Goal: Transaction & Acquisition: Book appointment/travel/reservation

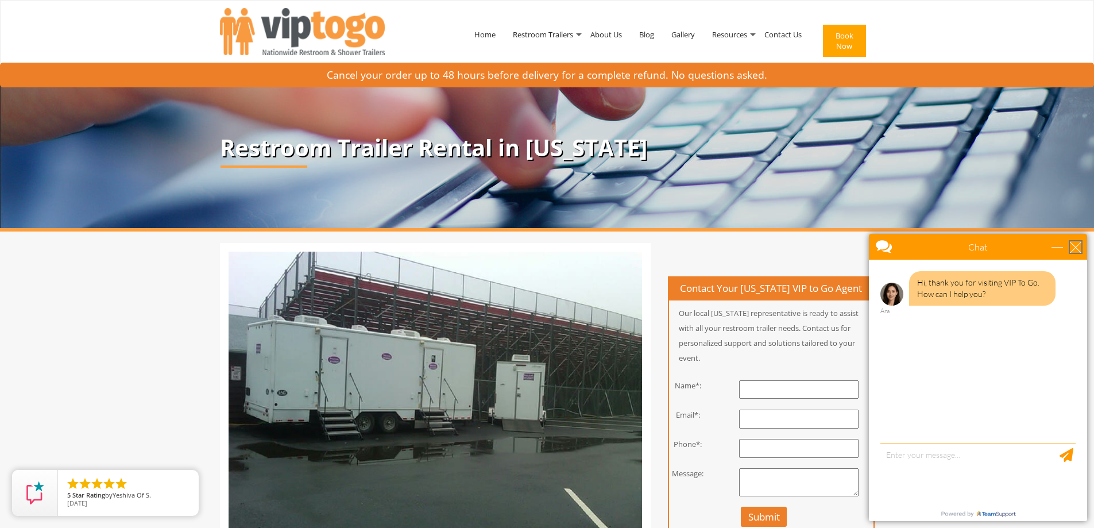
click at [1074, 242] on div "close" at bounding box center [1075, 246] width 11 height 11
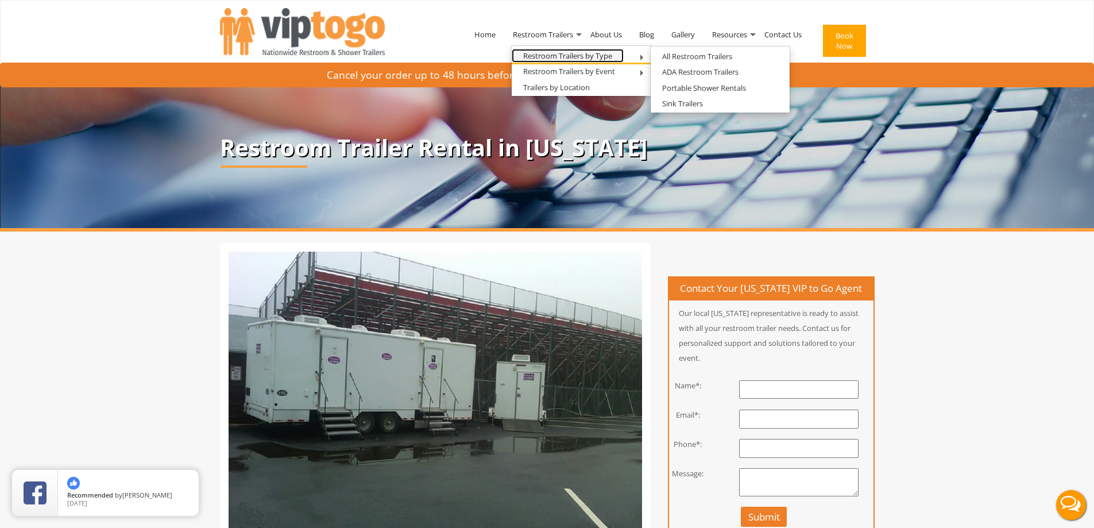
click at [597, 55] on link "Restroom Trailers by Type" at bounding box center [568, 56] width 112 height 14
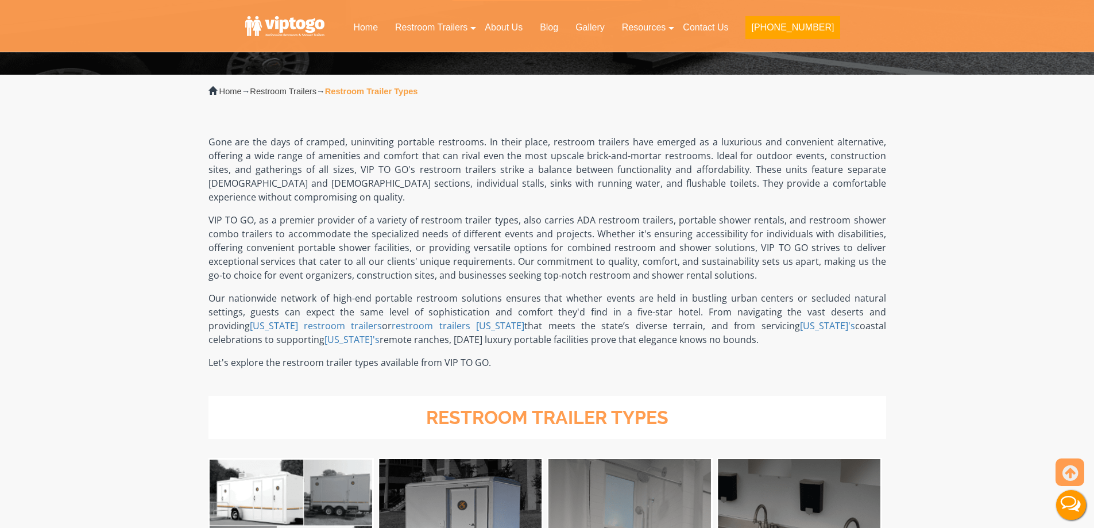
scroll to position [574, 0]
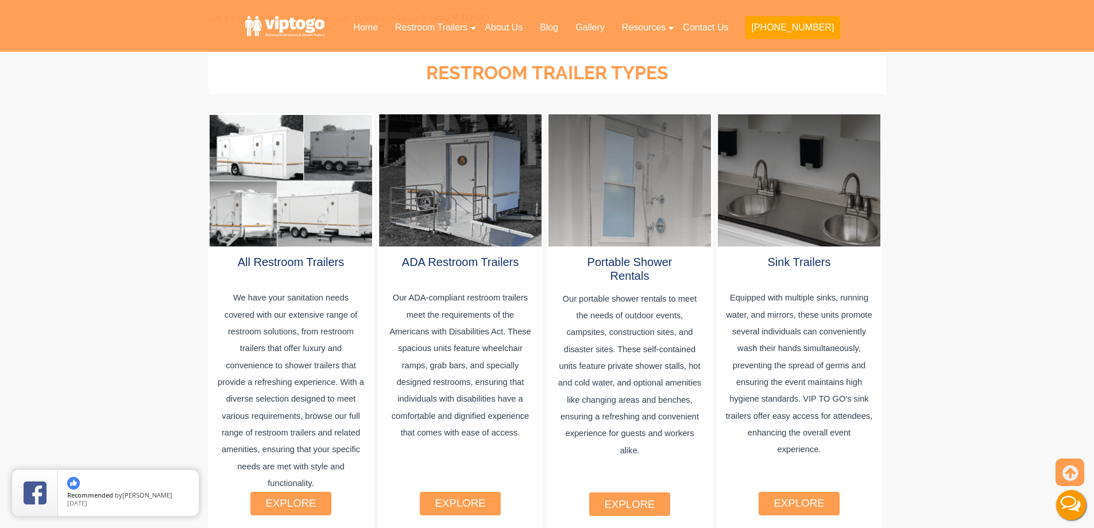
drag, startPoint x: 775, startPoint y: 195, endPoint x: 1034, endPoint y: 182, distance: 258.7
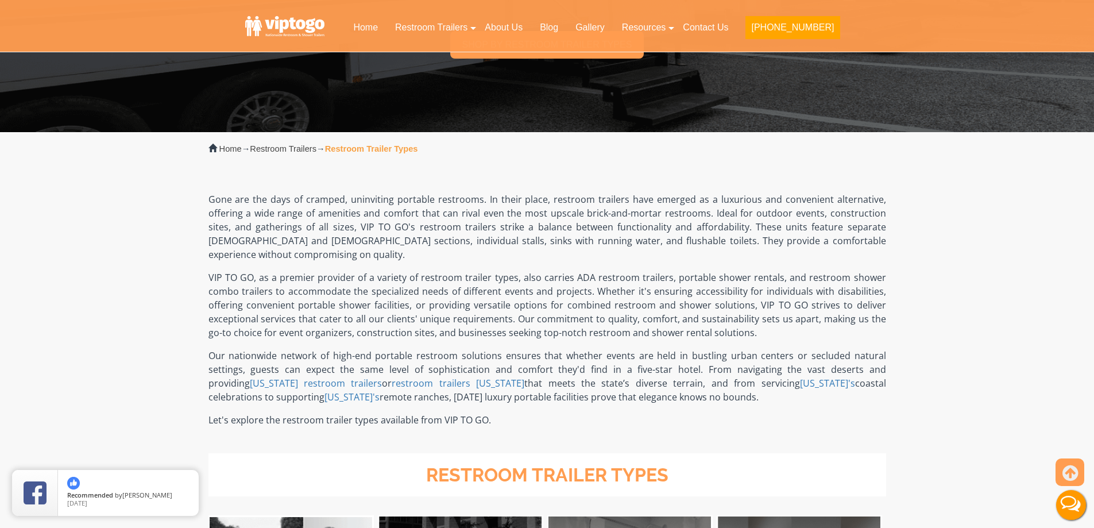
scroll to position [0, 0]
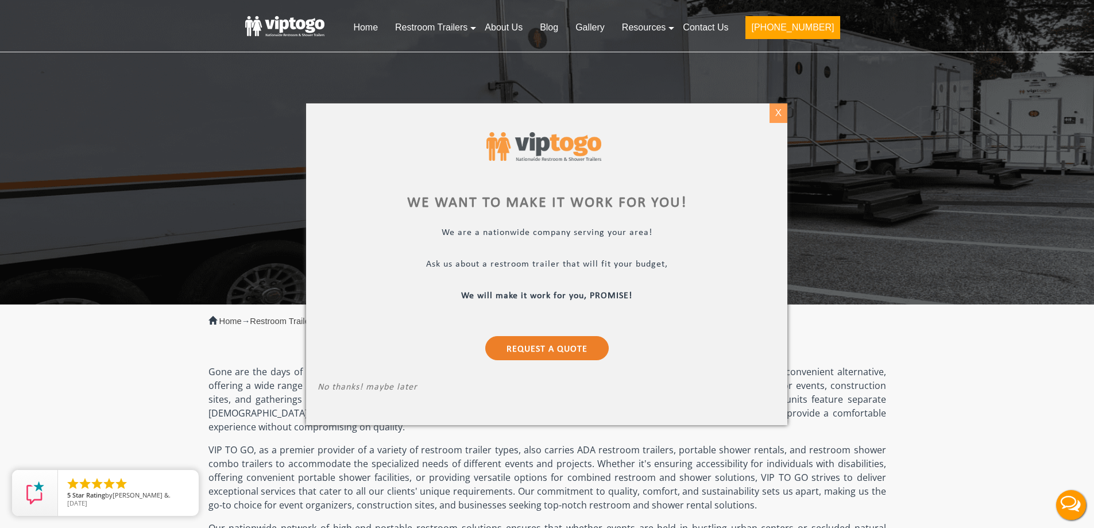
click at [779, 113] on div "X" at bounding box center [778, 113] width 18 height 20
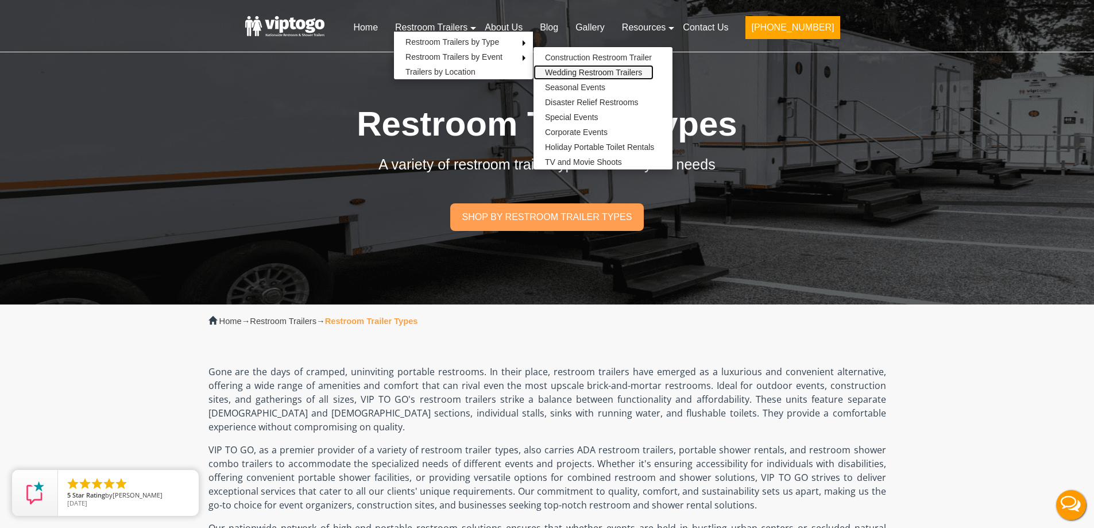
click at [652, 74] on link "Wedding Restroom Trailers" at bounding box center [593, 72] width 120 height 15
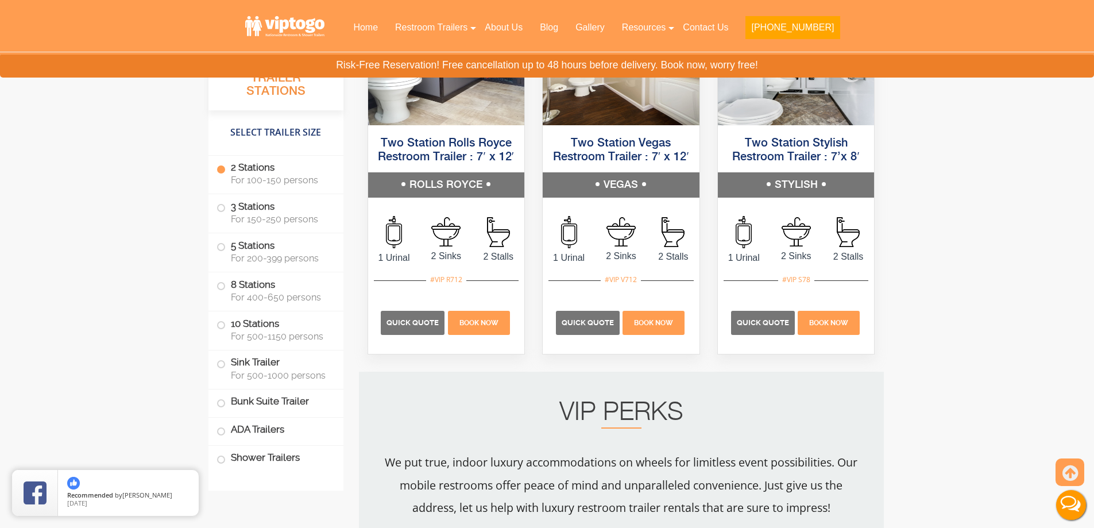
scroll to position [919, 0]
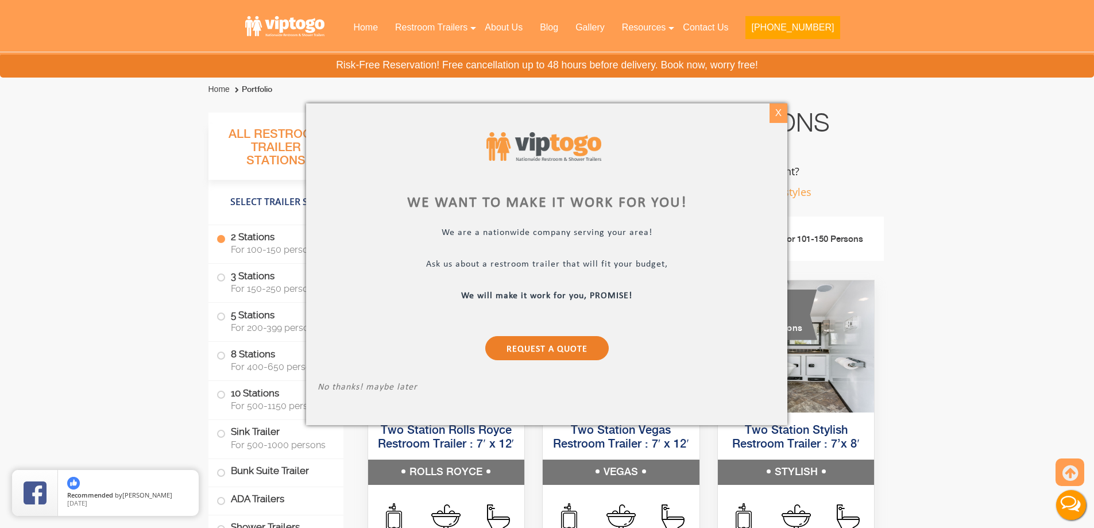
click at [772, 113] on div "X" at bounding box center [778, 113] width 18 height 20
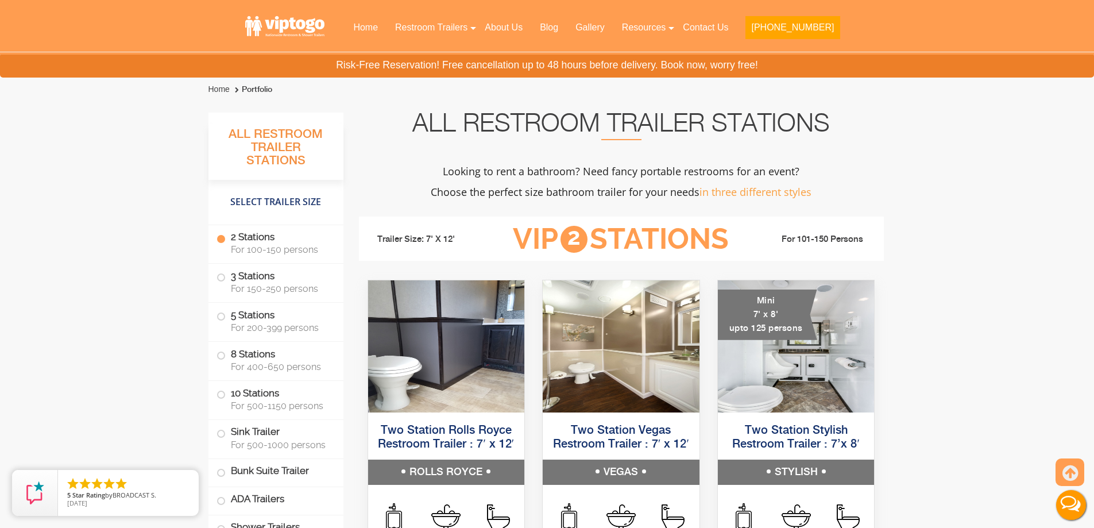
scroll to position [1034, 0]
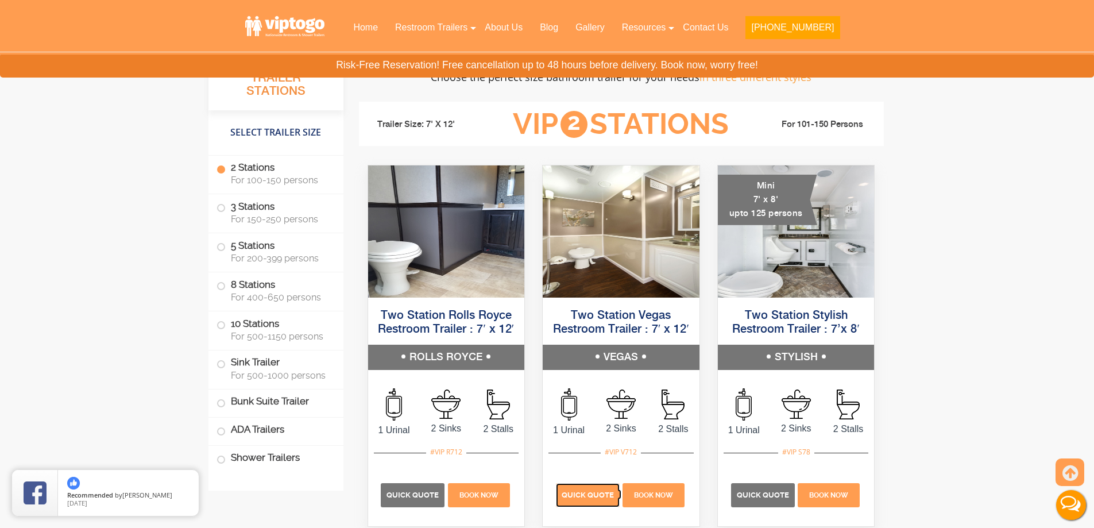
click at [583, 491] on span "Quick Quote" at bounding box center [588, 494] width 52 height 9
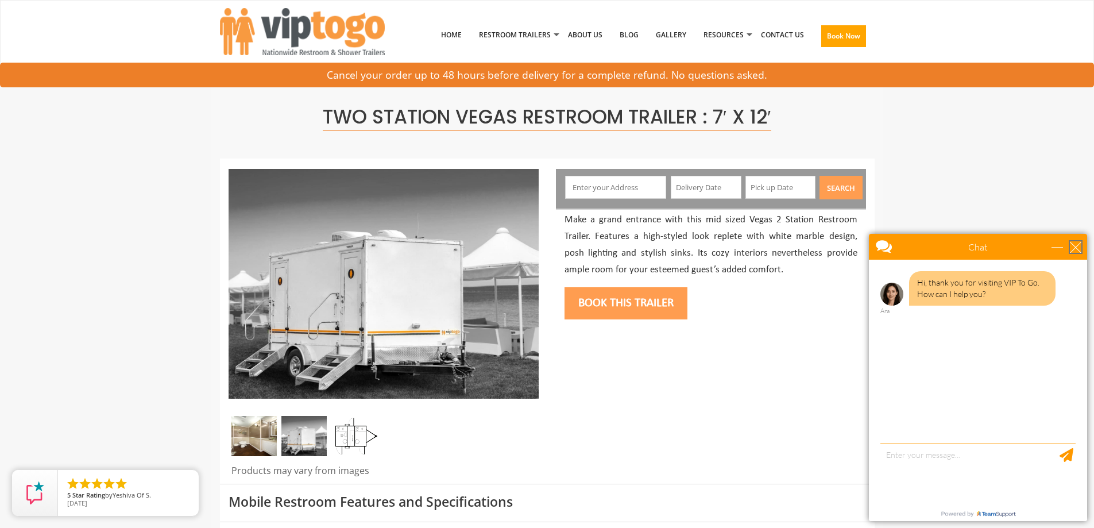
click at [1077, 246] on div "close" at bounding box center [1075, 246] width 11 height 11
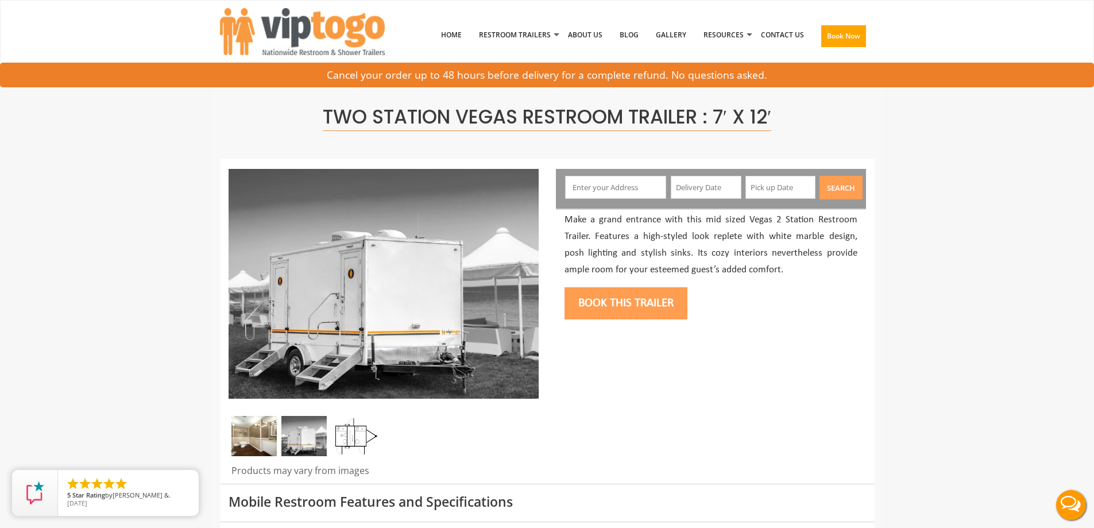
click at [628, 197] on input "text" at bounding box center [615, 187] width 101 height 23
type input "Bar Harbor, ME 04609, USA"
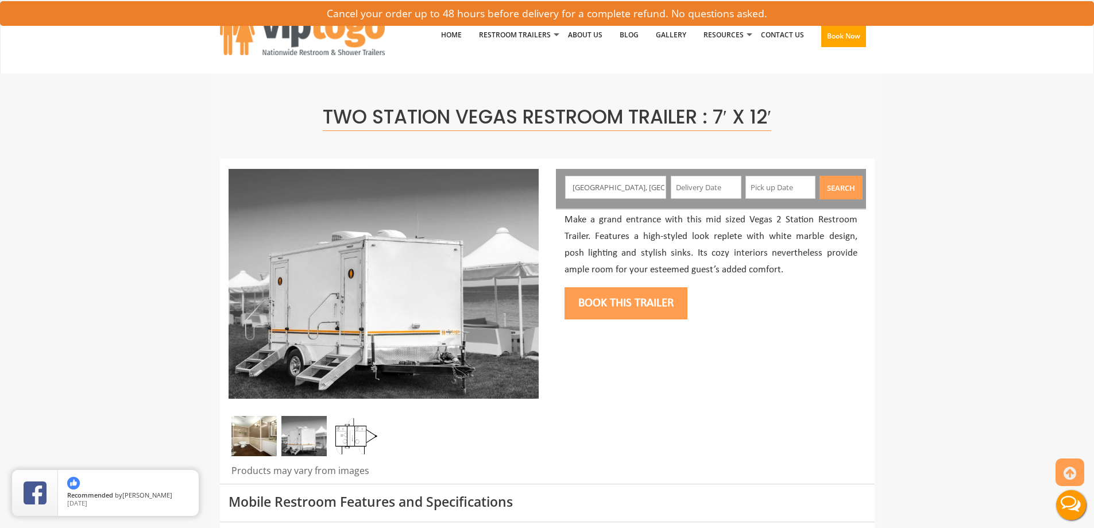
scroll to position [172, 0]
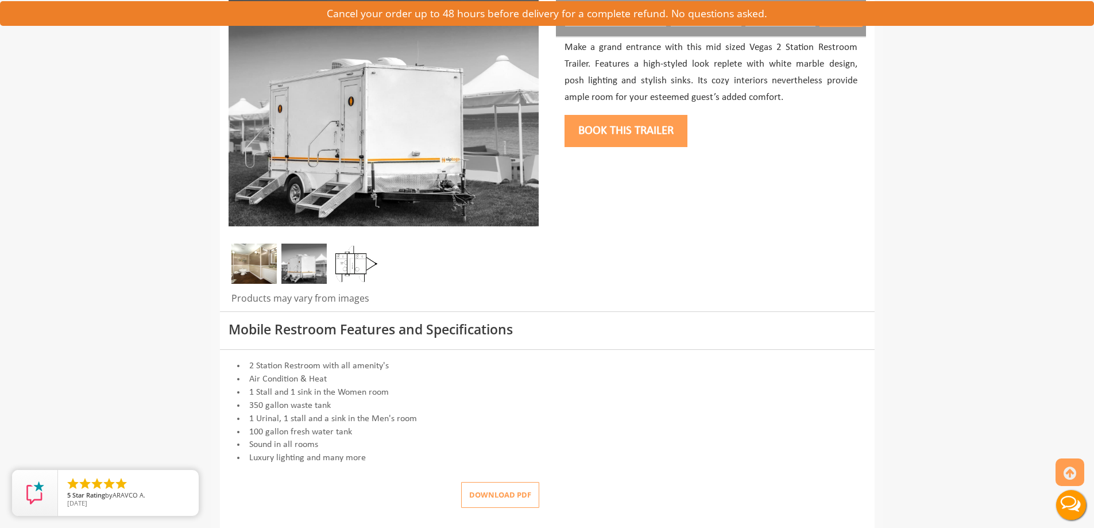
click at [489, 483] on button "Download pdf" at bounding box center [500, 495] width 78 height 26
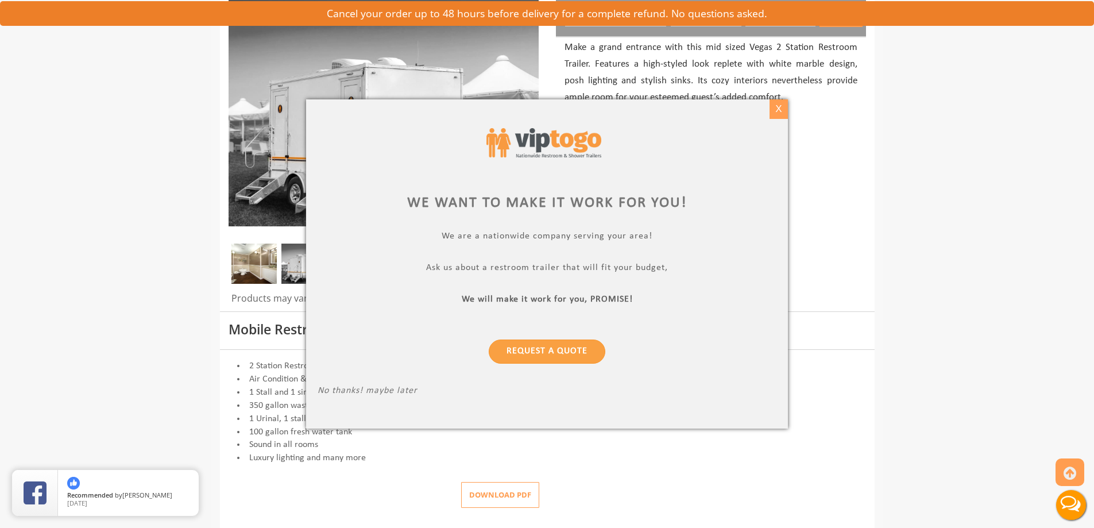
click at [771, 112] on div "X" at bounding box center [778, 109] width 18 height 20
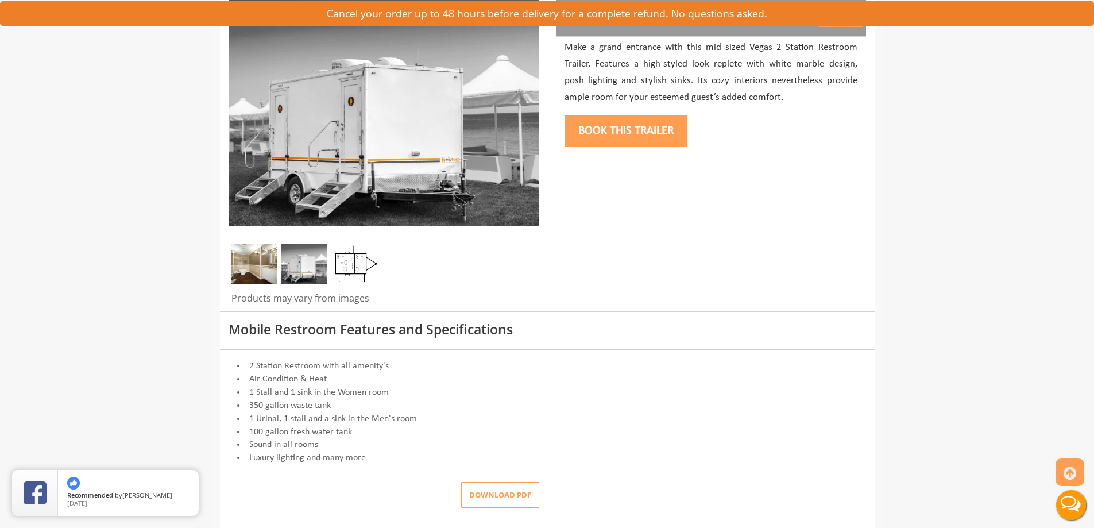
scroll to position [0, 0]
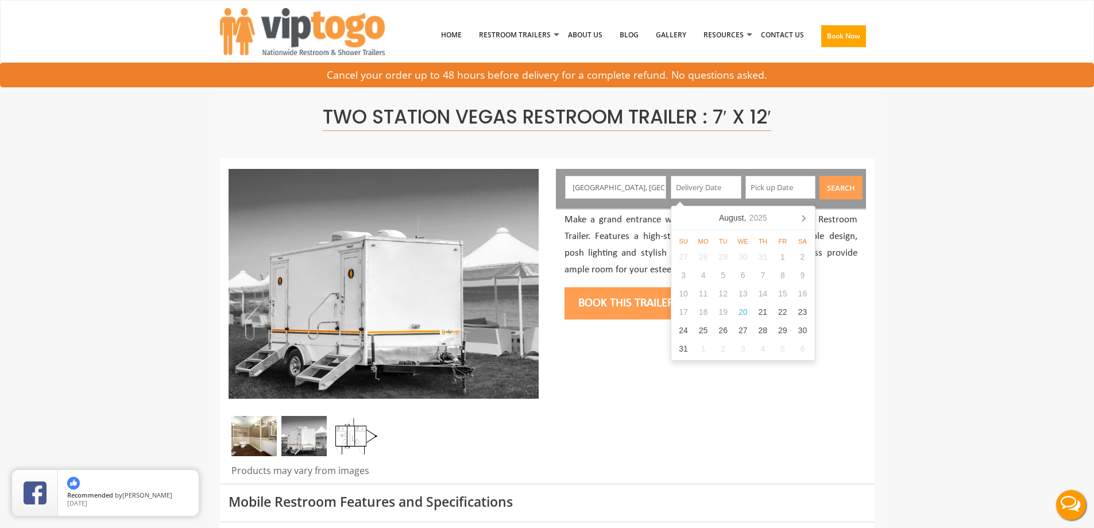
click at [701, 184] on input "text" at bounding box center [706, 187] width 71 height 23
click at [808, 217] on icon at bounding box center [803, 217] width 18 height 18
click at [683, 216] on icon at bounding box center [681, 218] width 3 height 6
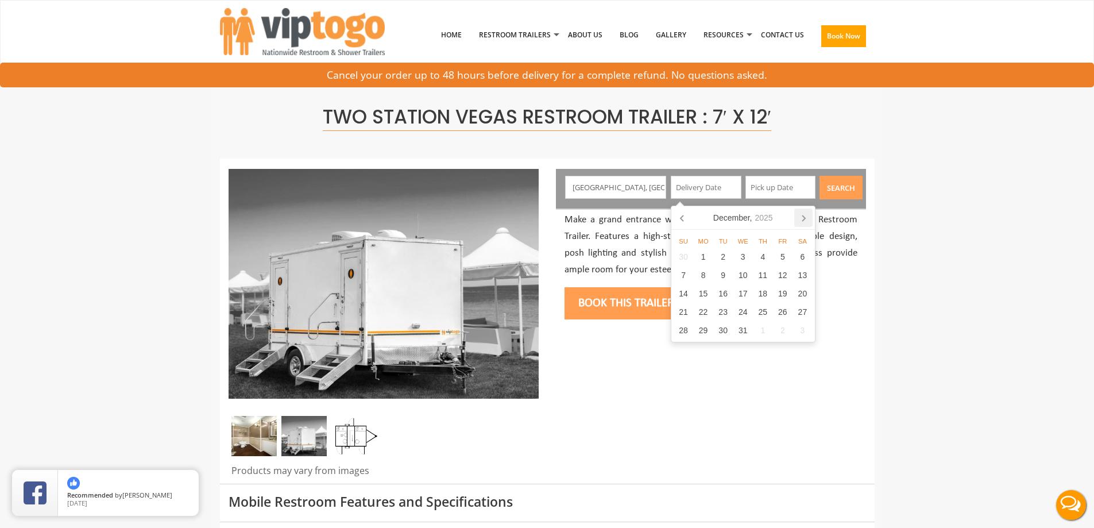
click at [805, 216] on icon at bounding box center [803, 217] width 18 height 18
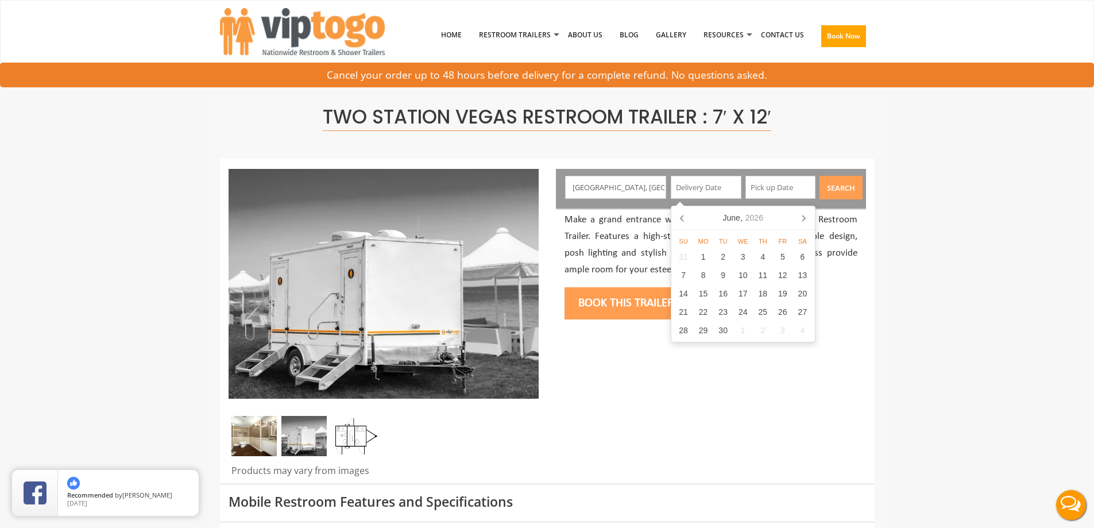
click at [805, 216] on icon at bounding box center [803, 217] width 18 height 18
click at [802, 218] on icon at bounding box center [803, 217] width 18 height 18
drag, startPoint x: 802, startPoint y: 274, endPoint x: 802, endPoint y: 188, distance: 85.6
click at [803, 271] on div "12" at bounding box center [802, 275] width 20 height 18
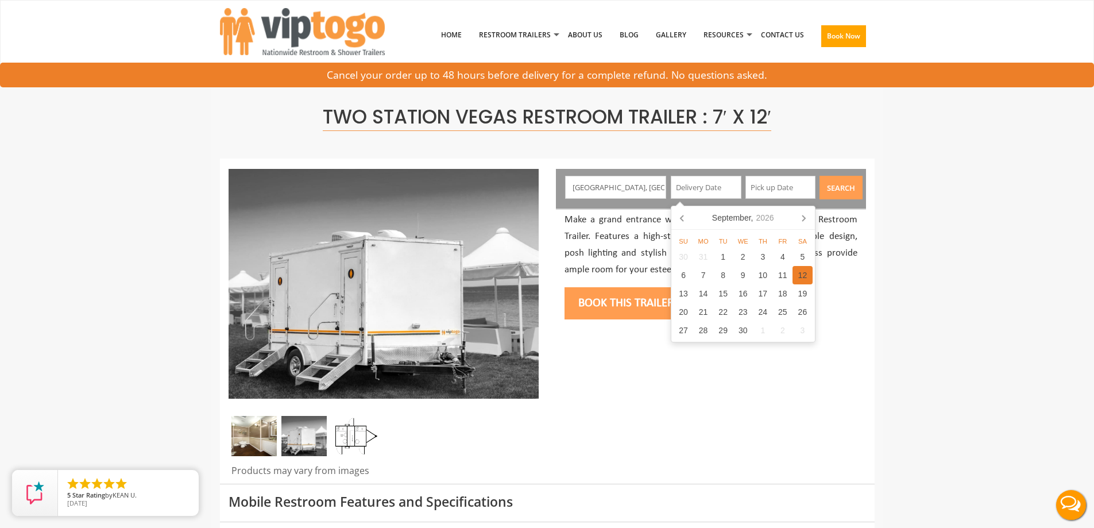
type input "09/12/2026"
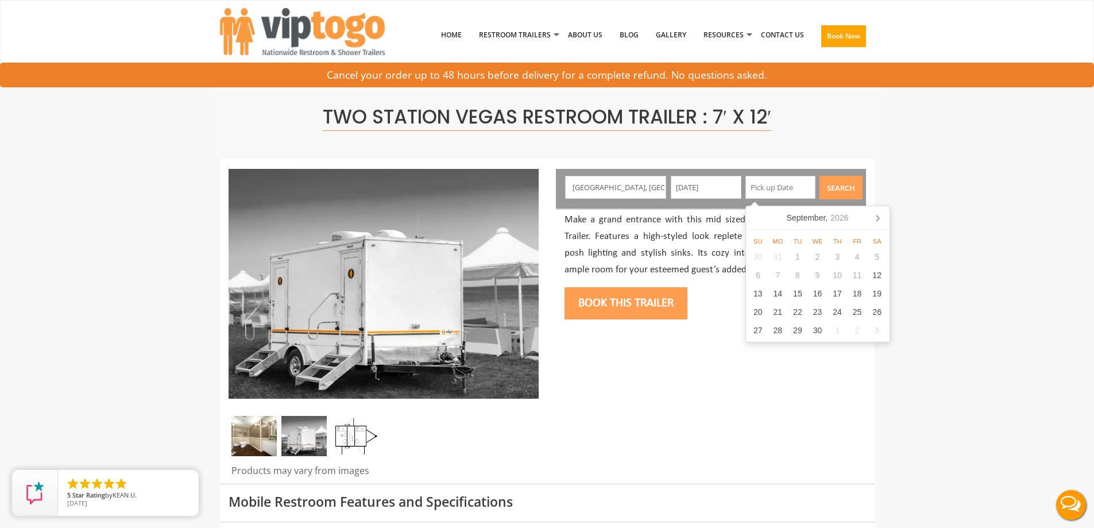
click at [802, 177] on input "text" at bounding box center [780, 187] width 71 height 23
click at [870, 278] on div "12" at bounding box center [877, 275] width 20 height 18
type input "09/12/2026"
click at [854, 199] on button "Search" at bounding box center [840, 188] width 43 height 24
